Goal: Task Accomplishment & Management: Complete application form

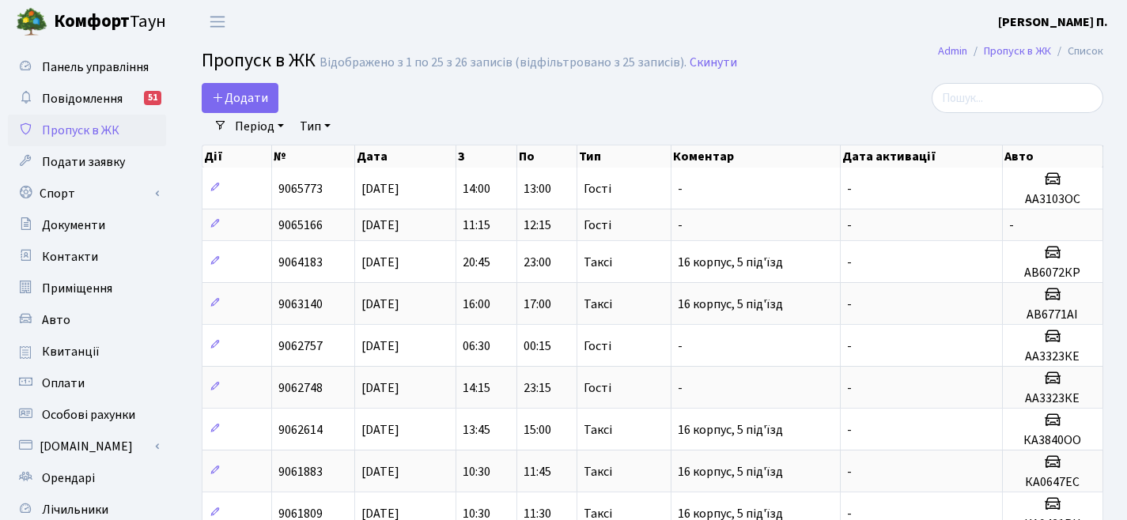
select select "25"
click at [272, 108] on link "Додати" at bounding box center [240, 98] width 77 height 30
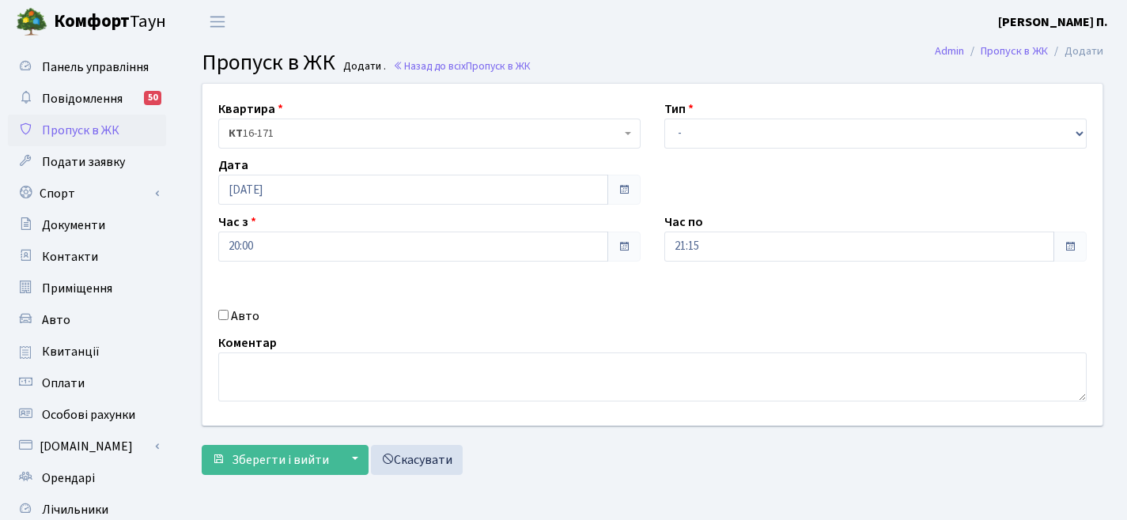
click at [227, 313] on input "Авто" at bounding box center [223, 315] width 10 height 10
checkbox input "true"
click at [703, 304] on input "ка4546ко" at bounding box center [875, 303] width 422 height 30
type input "ка4526ко"
click at [805, 123] on select "- Доставка Таксі Гості Сервіс" at bounding box center [875, 134] width 422 height 30
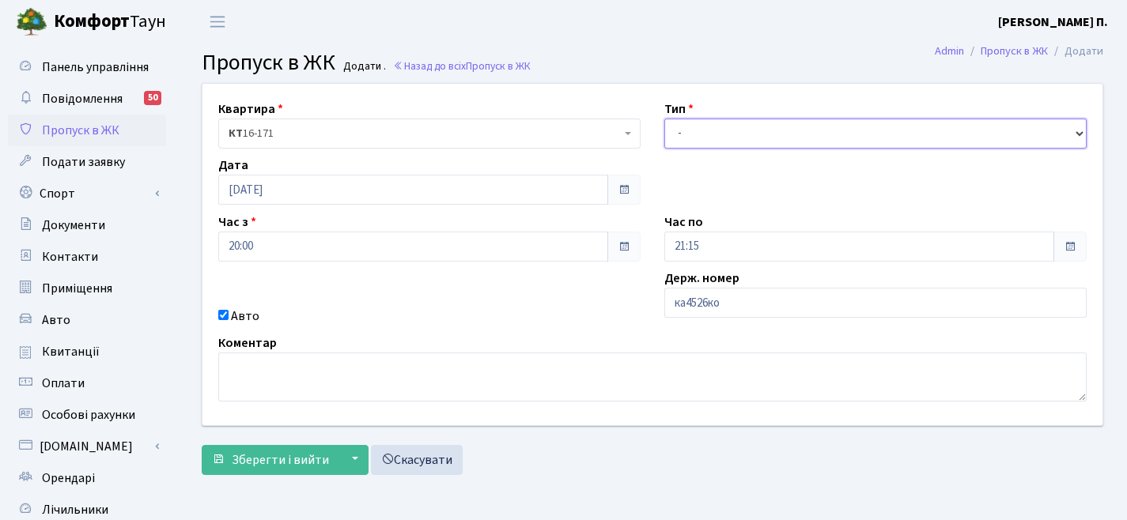
select select "3"
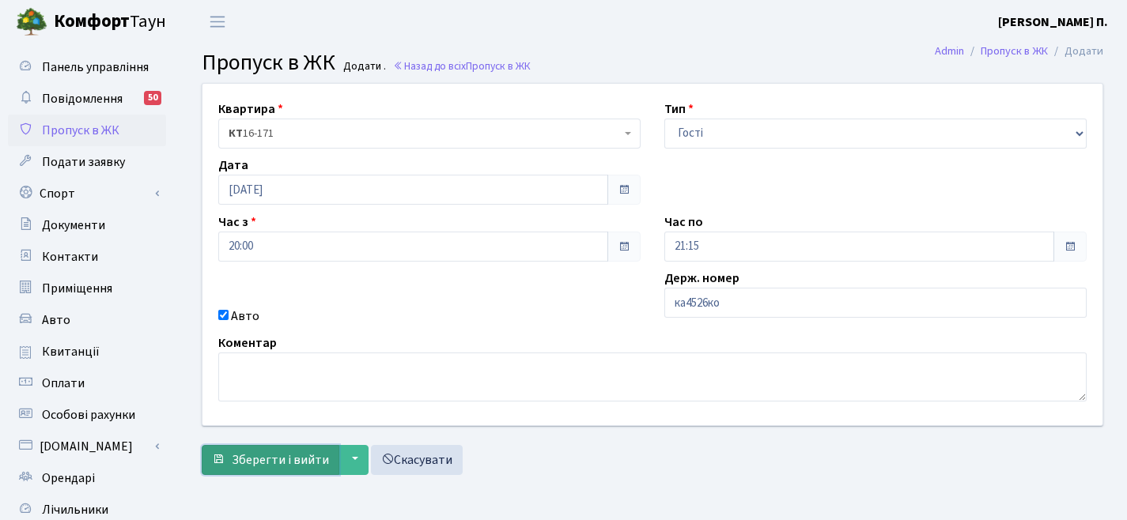
click at [288, 462] on span "Зберегти і вийти" at bounding box center [280, 459] width 97 height 17
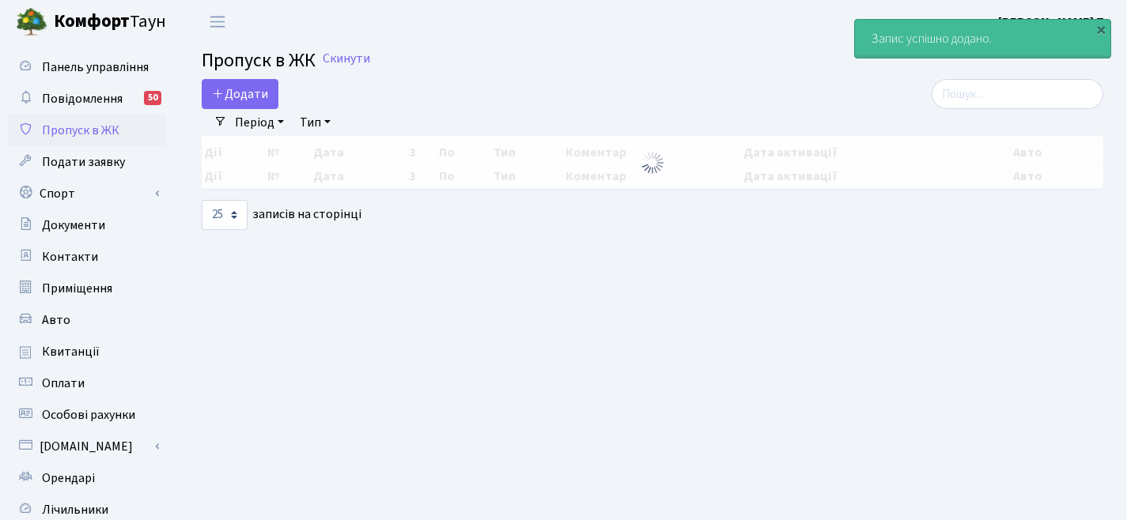
select select "25"
